Goal: Task Accomplishment & Management: Manage account settings

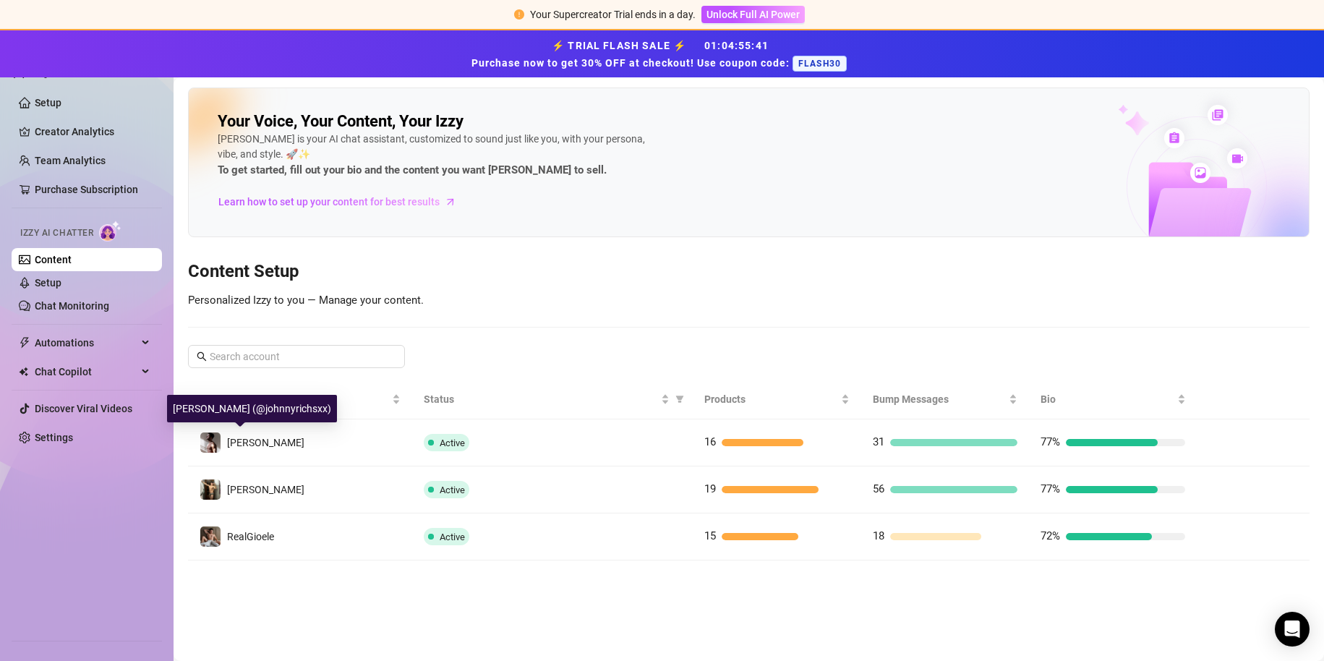
click at [250, 448] on div "[PERSON_NAME]" at bounding box center [265, 443] width 77 height 16
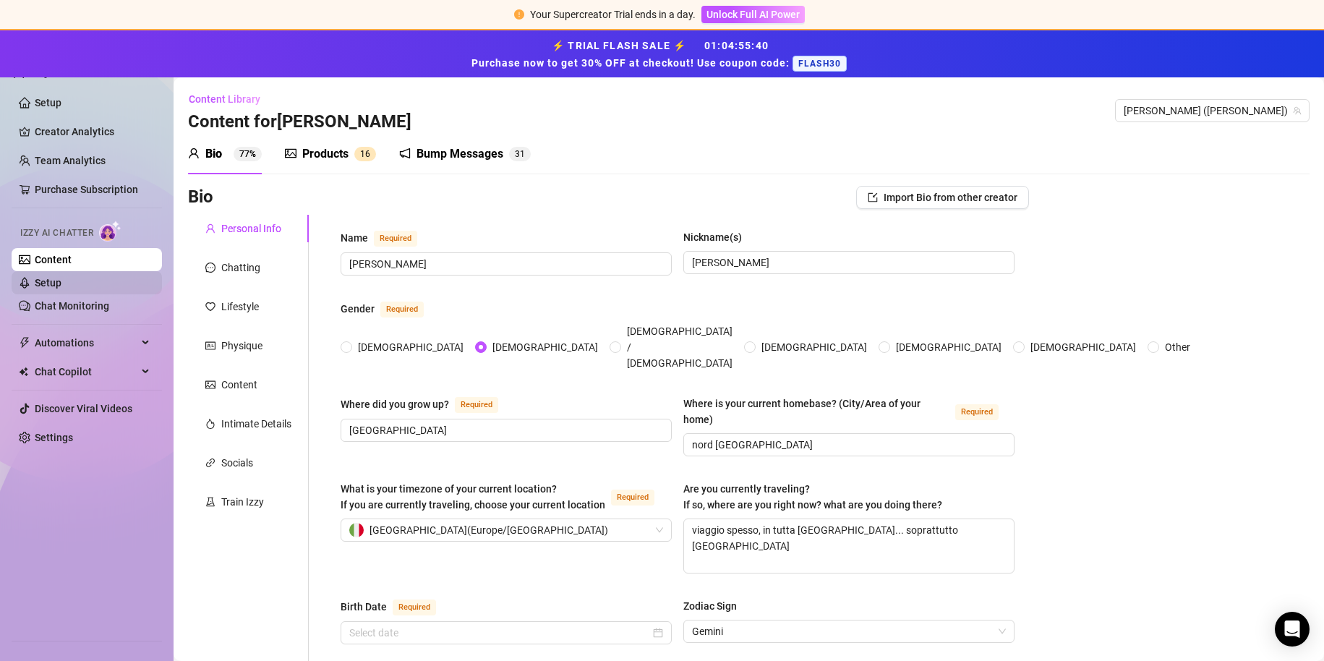
click at [61, 283] on link "Setup" at bounding box center [48, 283] width 27 height 12
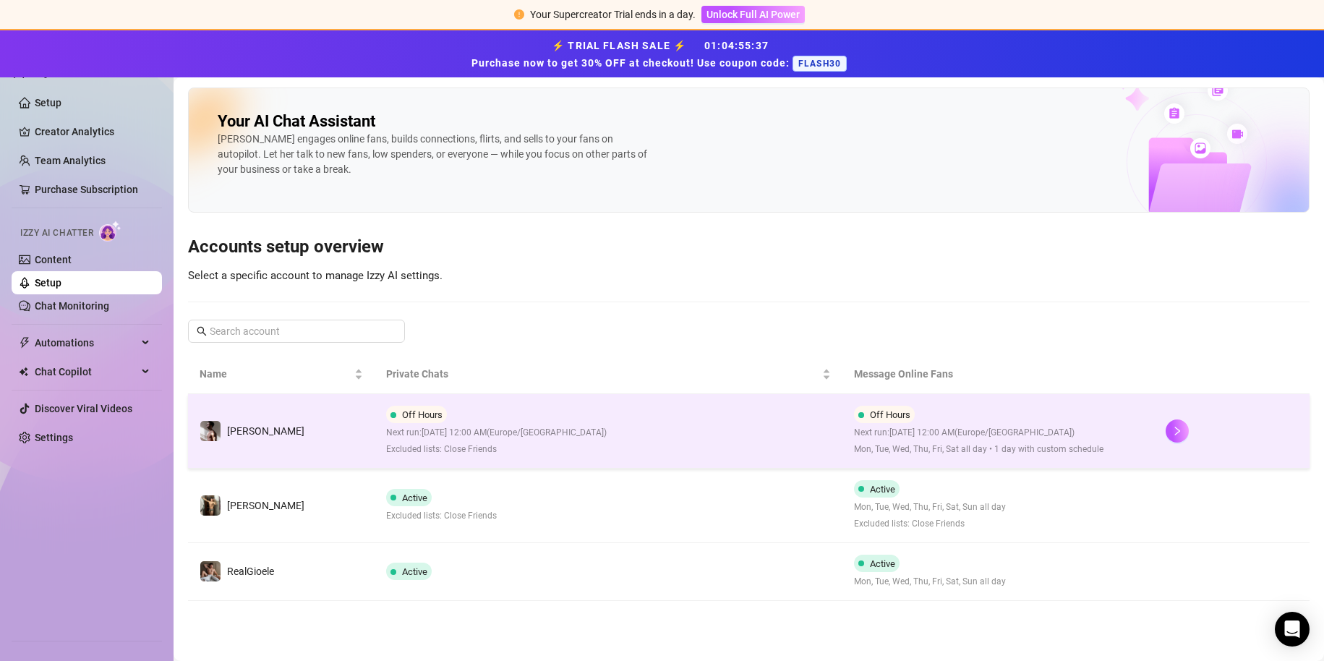
click at [444, 432] on span "Next run: [DATE] 12:00 AM ( [GEOGRAPHIC_DATA]/[GEOGRAPHIC_DATA] )" at bounding box center [496, 433] width 221 height 14
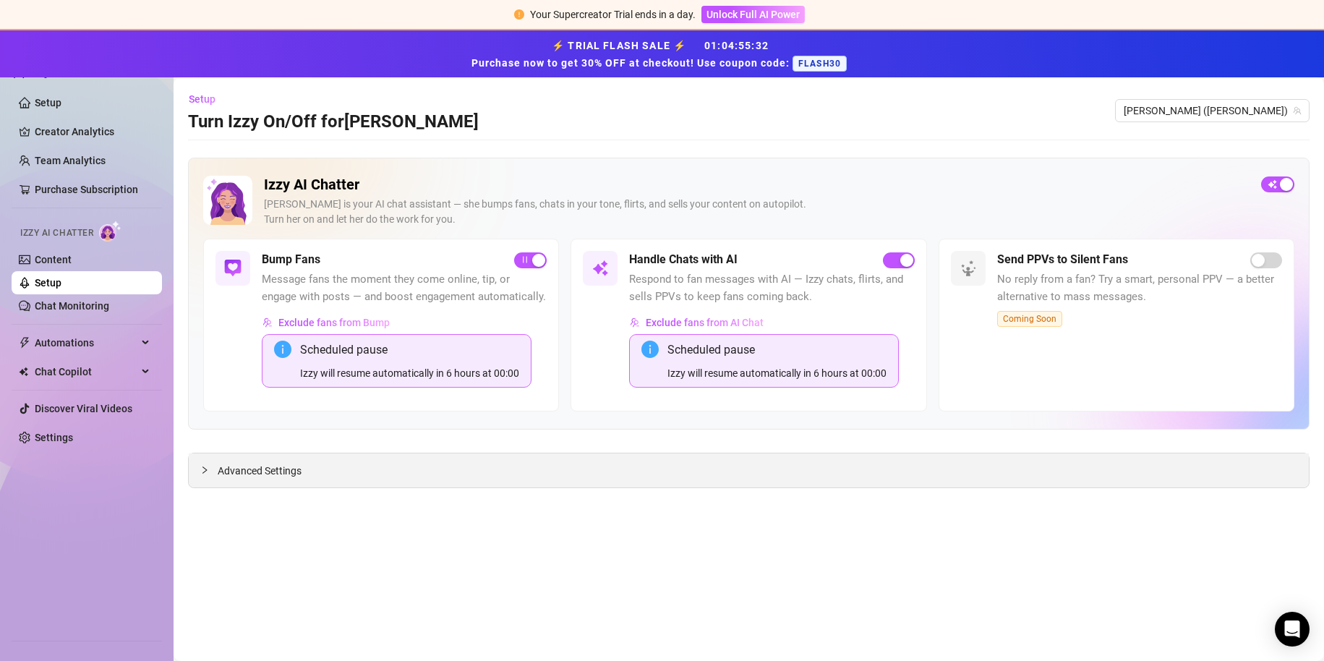
click at [278, 479] on div "Advanced Settings" at bounding box center [749, 470] width 1120 height 34
click at [271, 470] on span "Advanced Settings" at bounding box center [260, 471] width 84 height 16
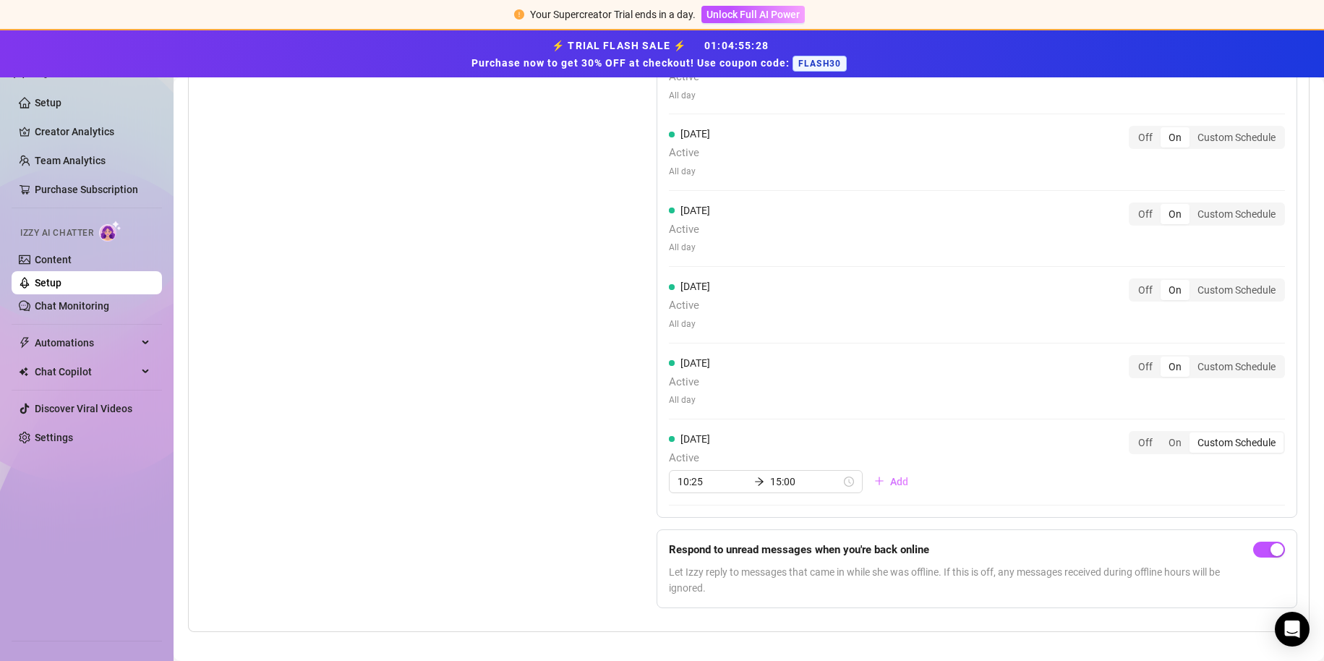
scroll to position [1442, 0]
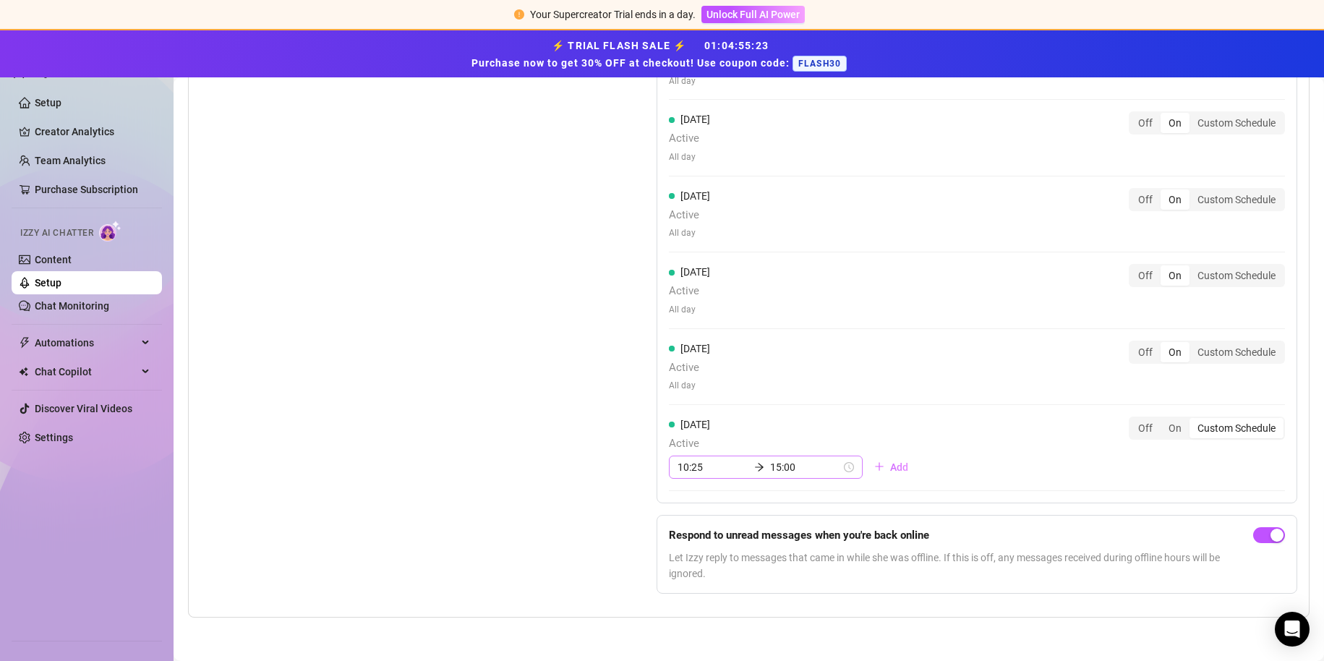
click at [754, 469] on icon "arrow-right" at bounding box center [759, 467] width 10 height 10
click at [689, 441] on div "17" at bounding box center [684, 439] width 35 height 20
type input "17:25"
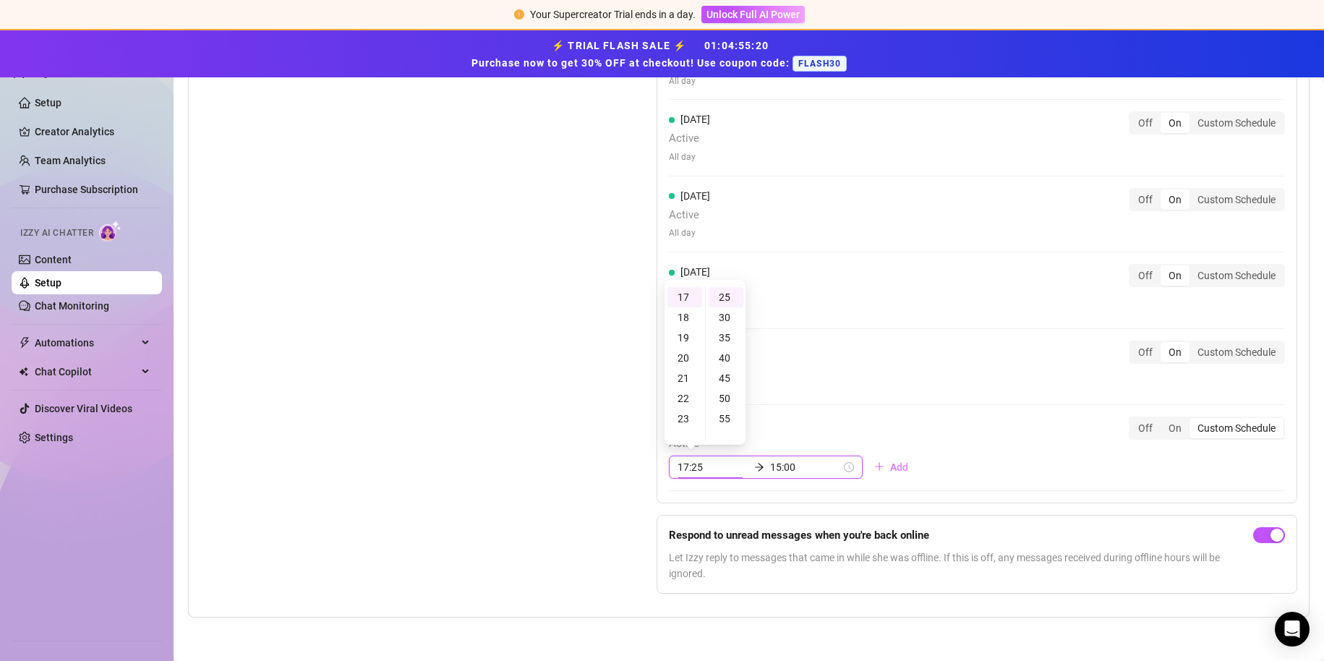
click at [770, 463] on input "15:00" at bounding box center [805, 467] width 71 height 16
click at [737, 396] on div "20" at bounding box center [734, 397] width 35 height 20
click at [777, 418] on div "30" at bounding box center [775, 417] width 35 height 20
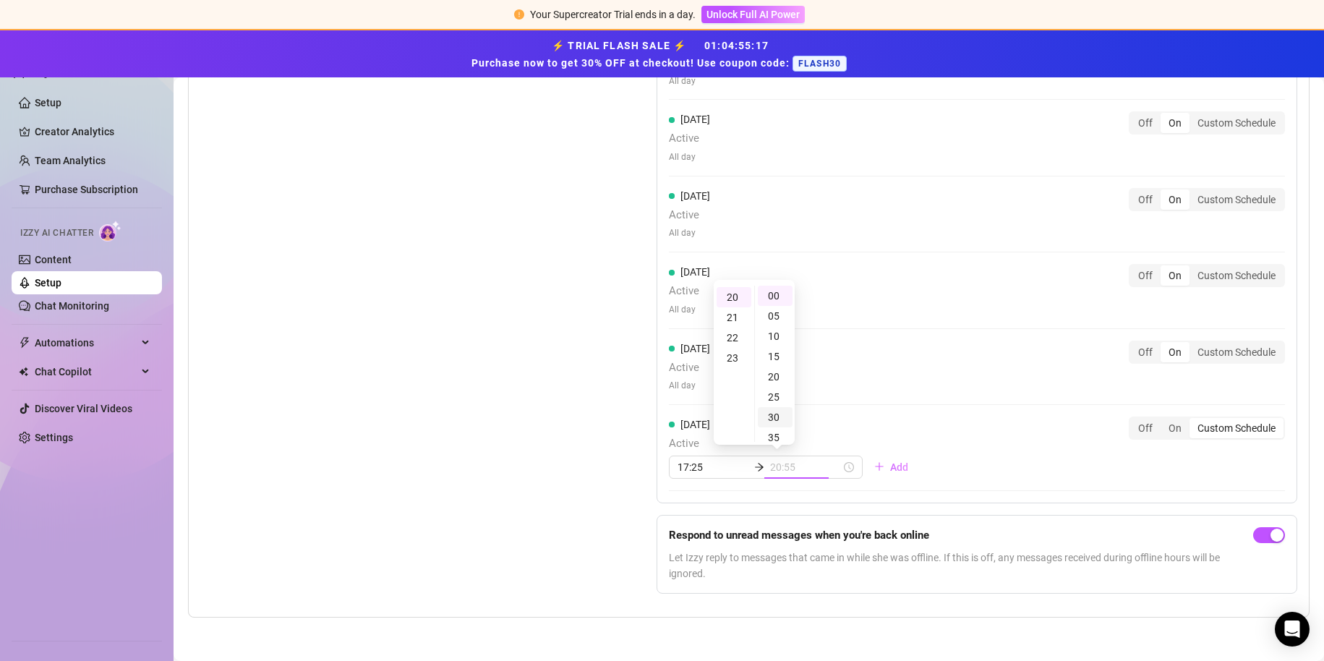
type input "20:30"
click at [944, 468] on div "[DATE] Active 17:25 20:30 Add Off On Custom Schedule" at bounding box center [977, 447] width 616 height 62
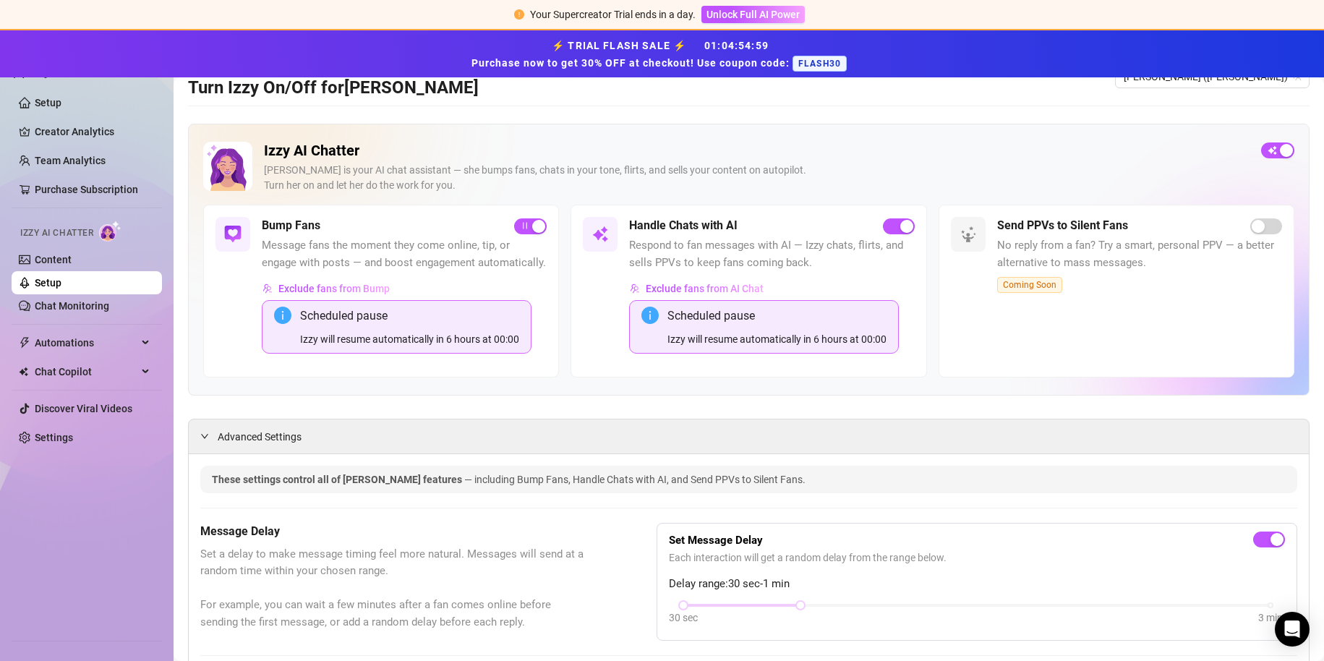
scroll to position [0, 0]
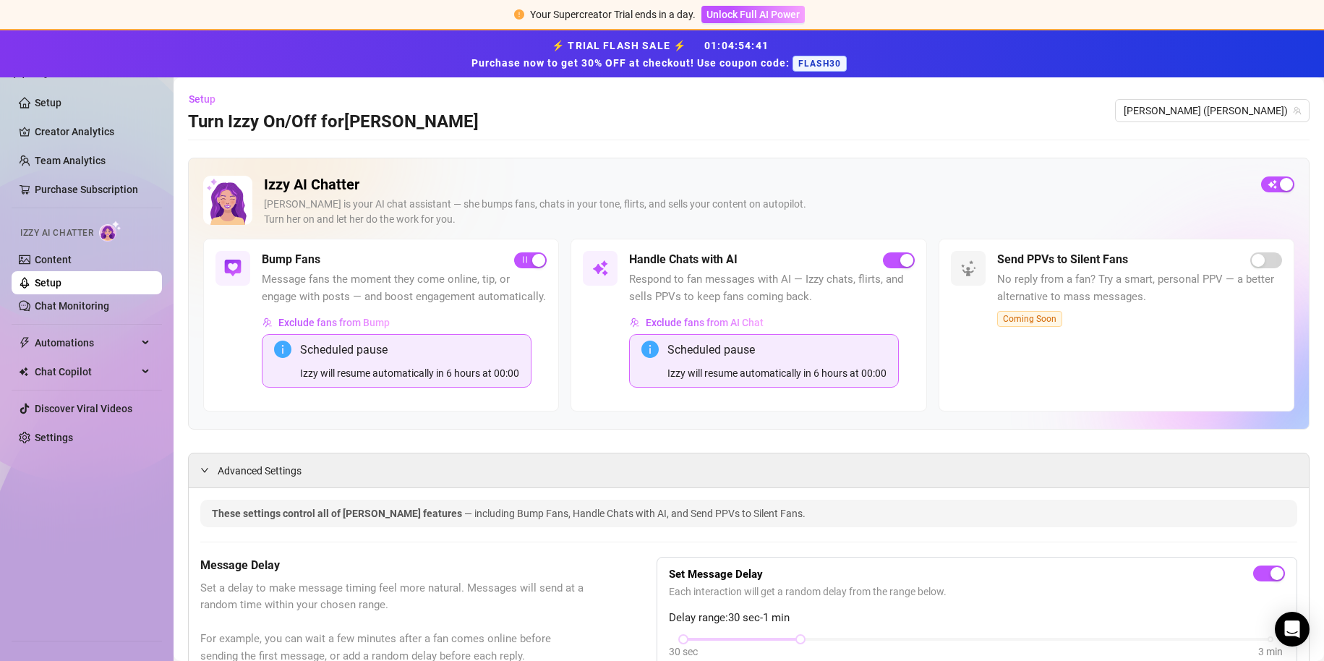
click at [61, 277] on link "Setup" at bounding box center [48, 283] width 27 height 12
